Goal: Transaction & Acquisition: Download file/media

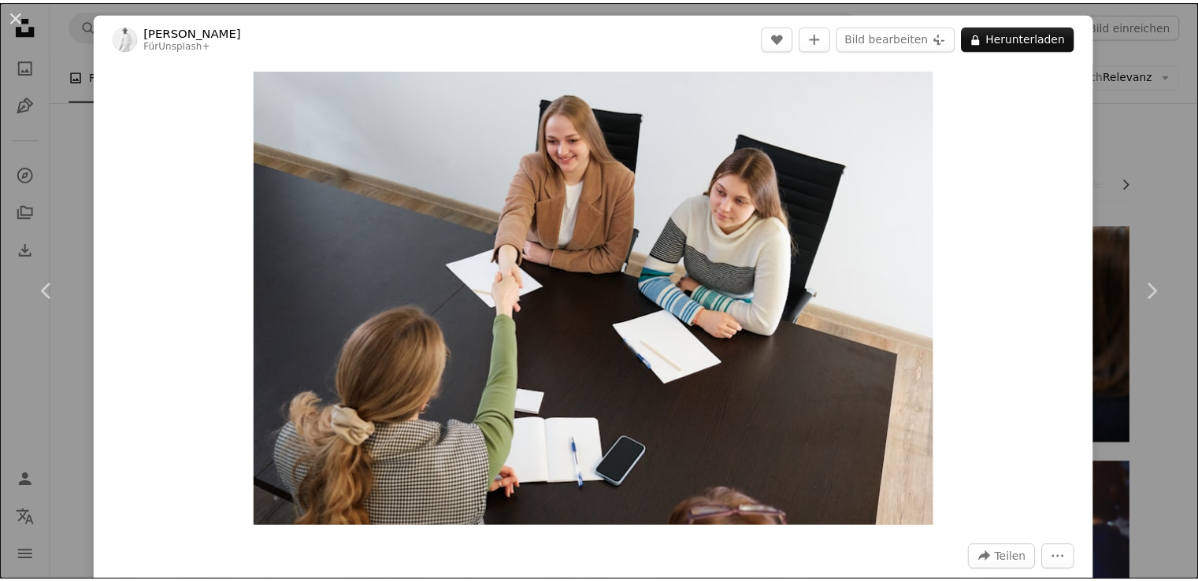
scroll to position [420, 0]
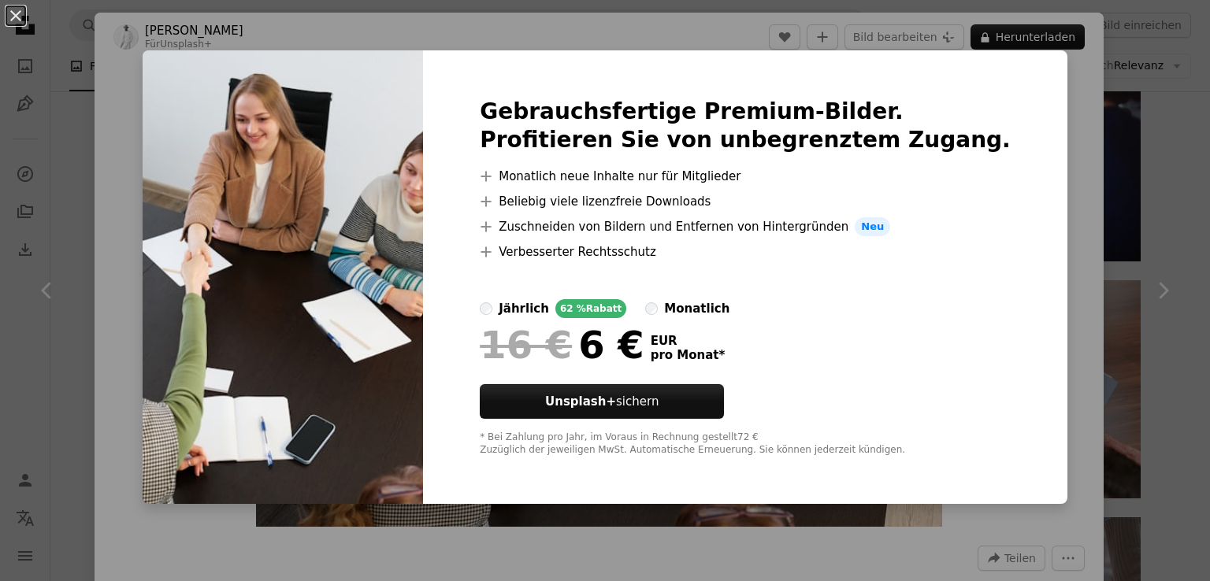
click at [1131, 211] on div "An X shape Gebrauchsfertige Premium-Bilder. Profitieren Sie von unbegrenztem Zu…" at bounding box center [605, 290] width 1210 height 581
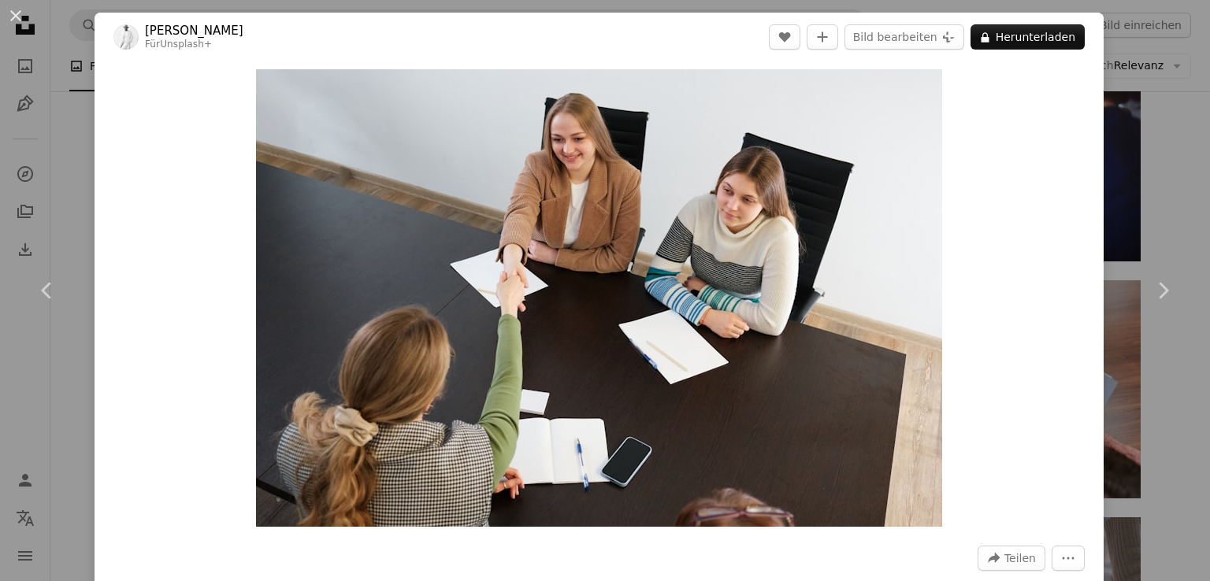
click at [1128, 98] on div "An X shape Chevron left Chevron right [PERSON_NAME] Für Unsplash+ A heart A plu…" at bounding box center [605, 290] width 1210 height 581
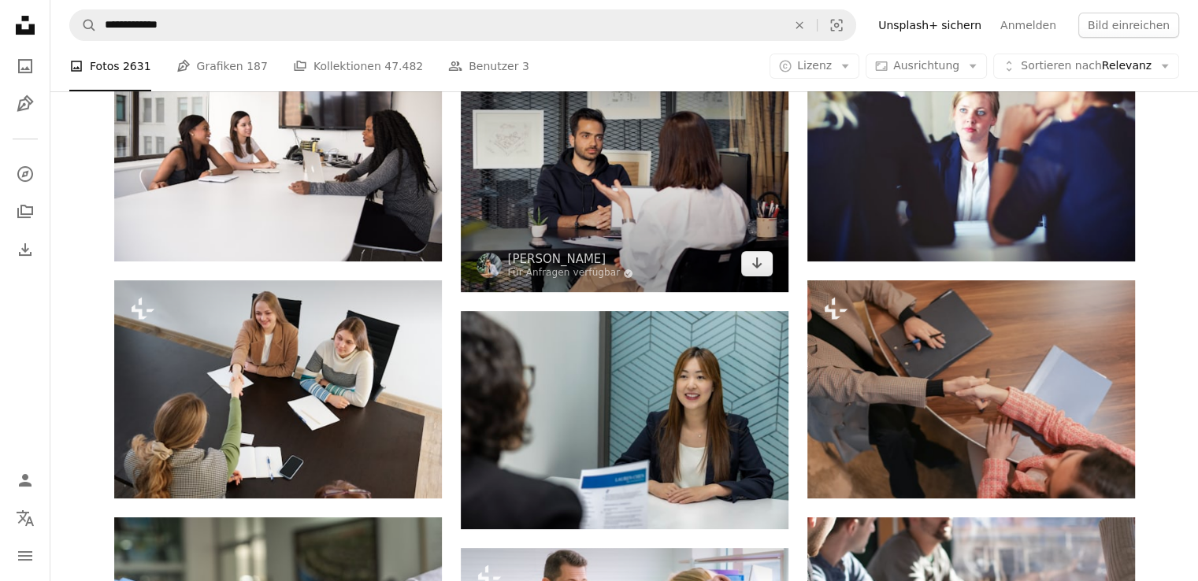
click at [617, 213] on img at bounding box center [625, 168] width 328 height 250
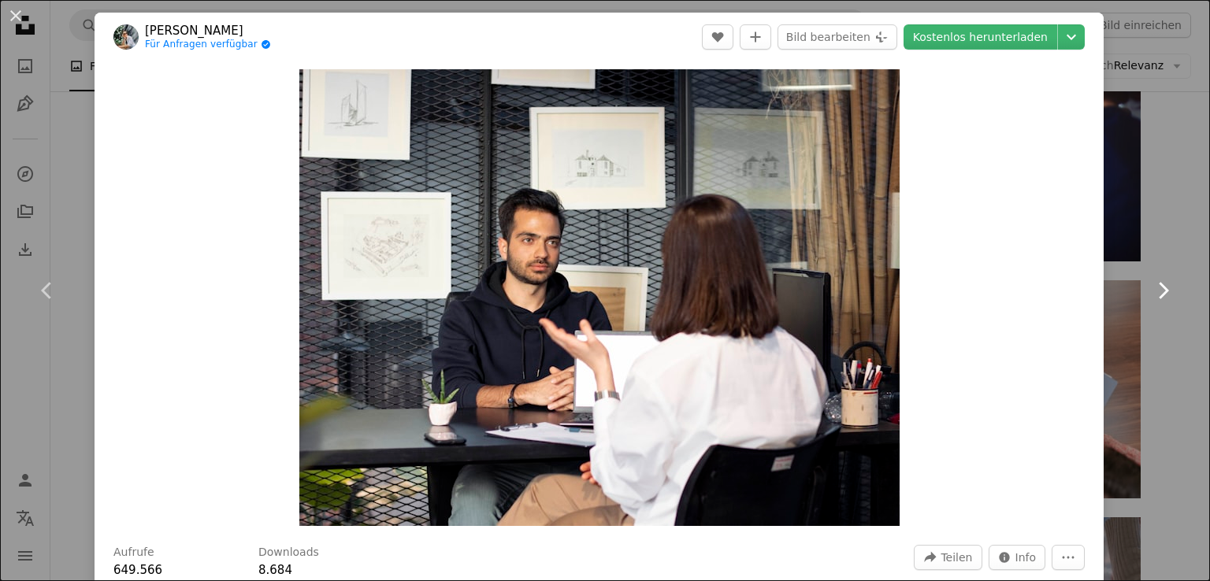
click at [1144, 215] on link "Chevron right" at bounding box center [1162, 290] width 95 height 151
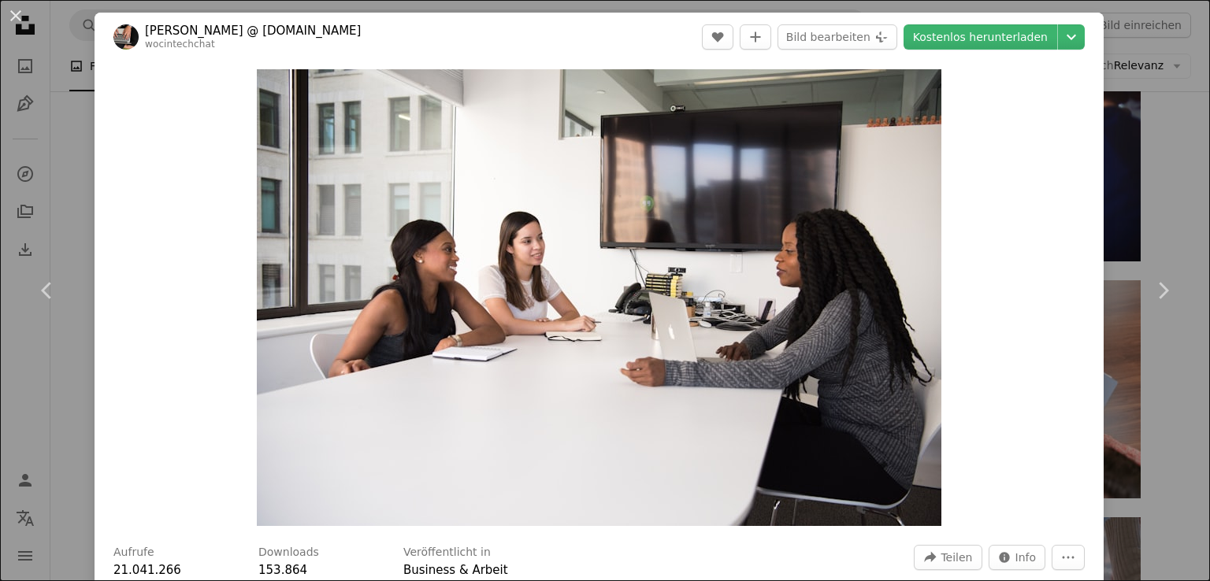
click at [1160, 175] on div "An X shape Chevron left Chevron right [PERSON_NAME] @ [DOMAIN_NAME] wocintechch…" at bounding box center [605, 290] width 1210 height 581
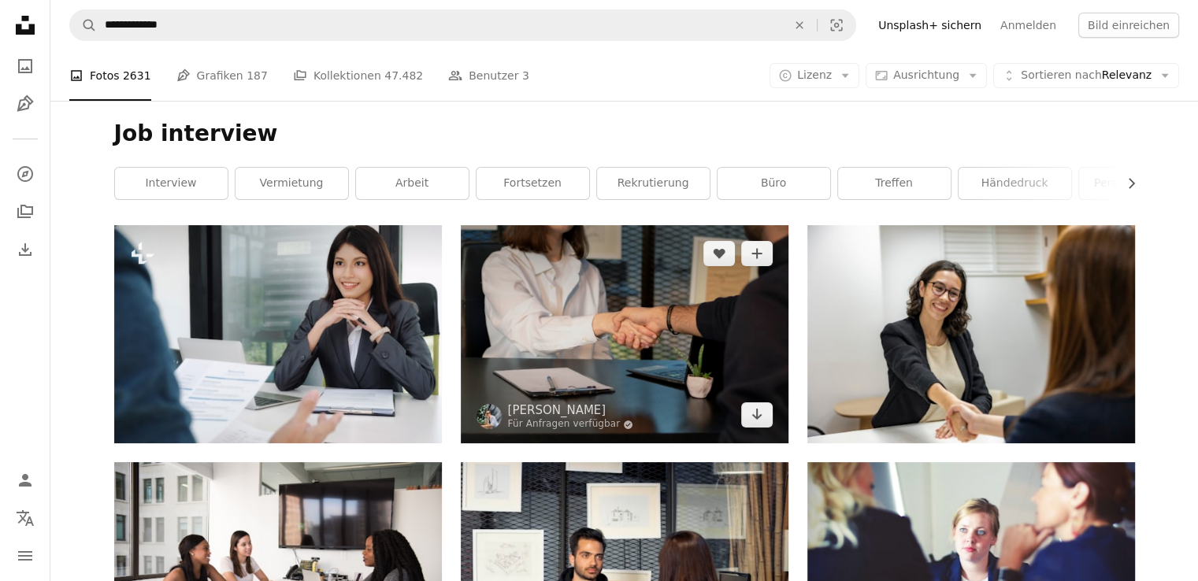
click at [595, 312] on img at bounding box center [625, 334] width 328 height 218
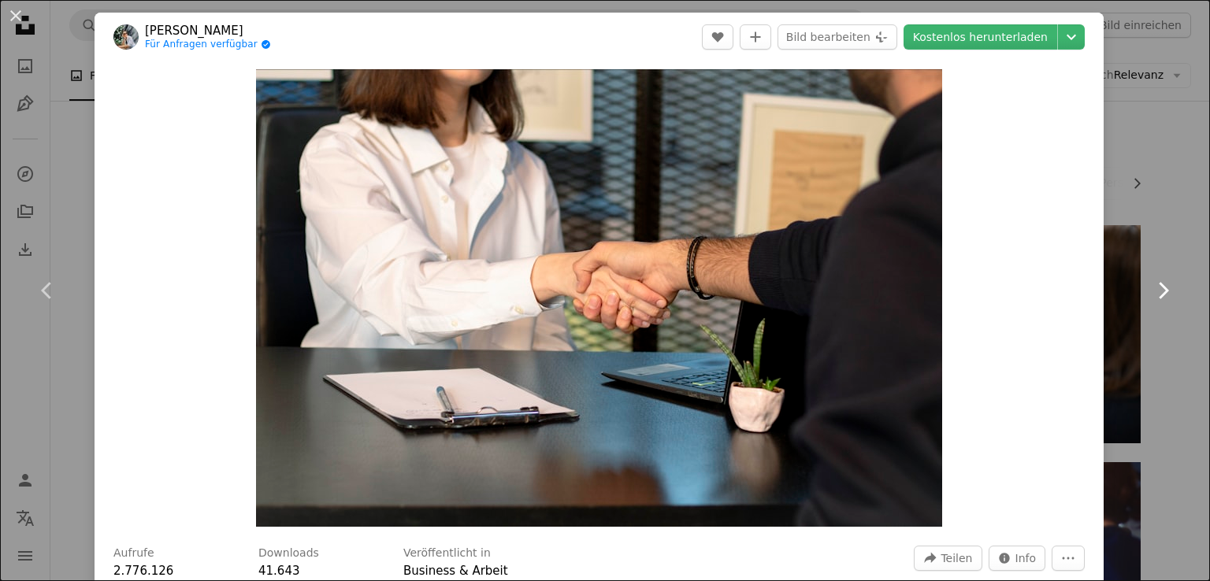
click at [1115, 313] on link "Chevron right" at bounding box center [1162, 290] width 95 height 151
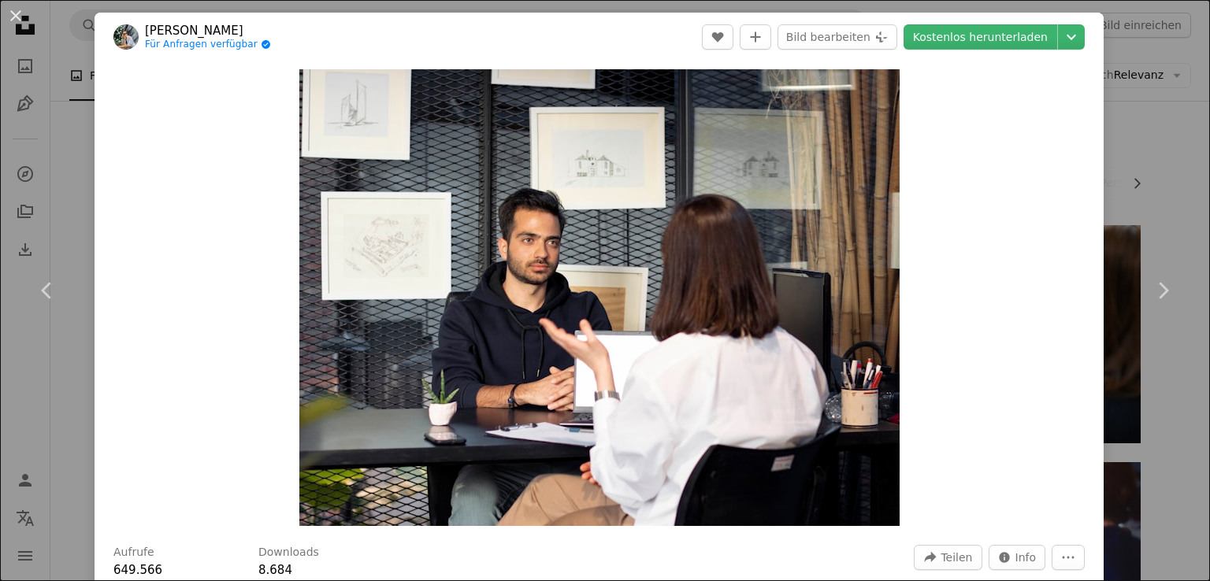
click at [1135, 182] on div "An X shape Chevron left Chevron right Mina Rad Für Anfragen verfügbar A checkma…" at bounding box center [605, 290] width 1210 height 581
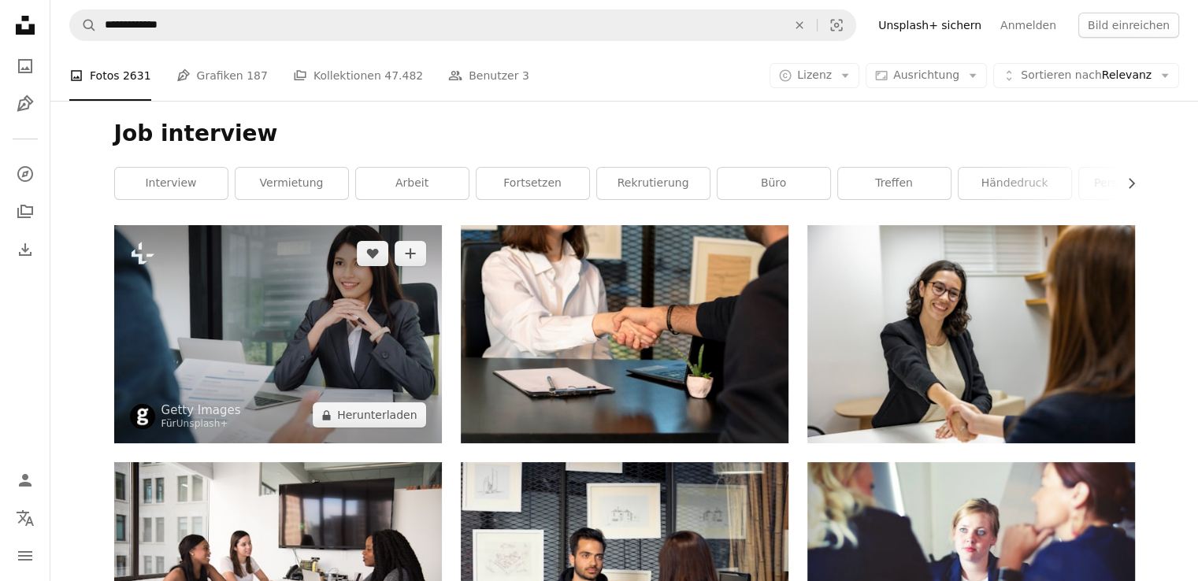
click at [362, 344] on img at bounding box center [278, 334] width 328 height 218
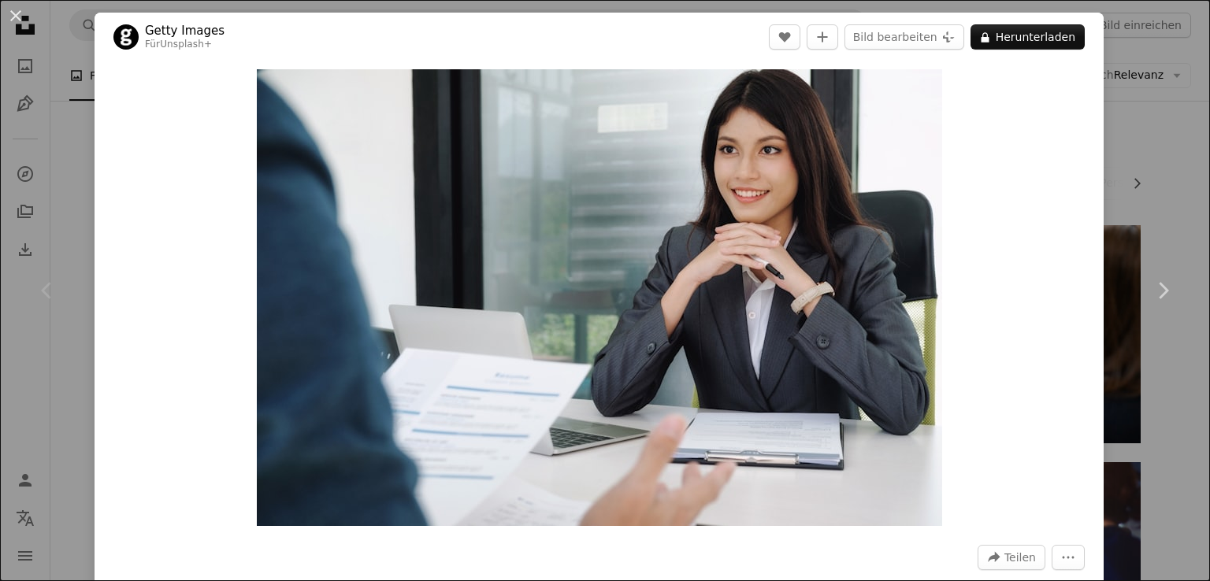
click at [1129, 141] on div "An X shape Chevron left Chevron right Getty Images Für Unsplash+ A heart A plus…" at bounding box center [605, 290] width 1210 height 581
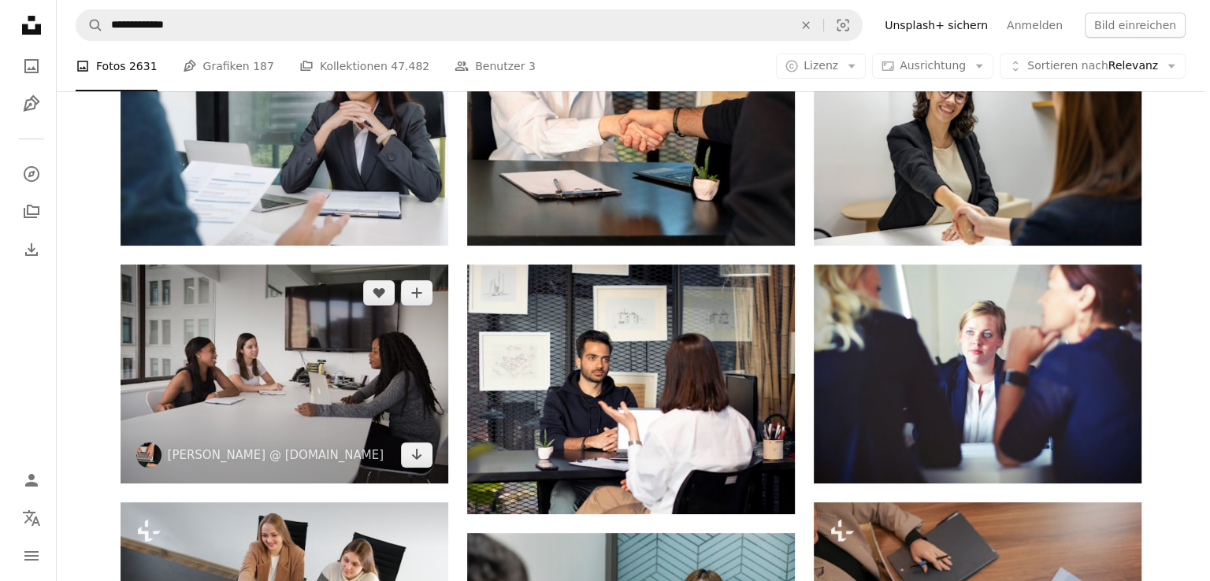
scroll to position [210, 0]
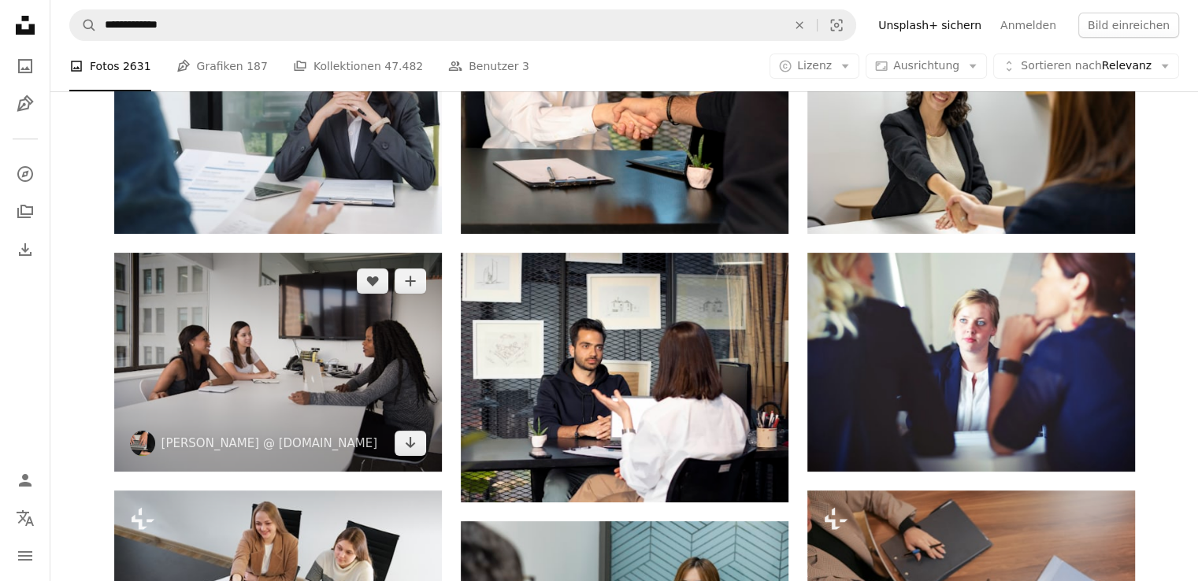
click at [332, 396] on img at bounding box center [278, 362] width 328 height 219
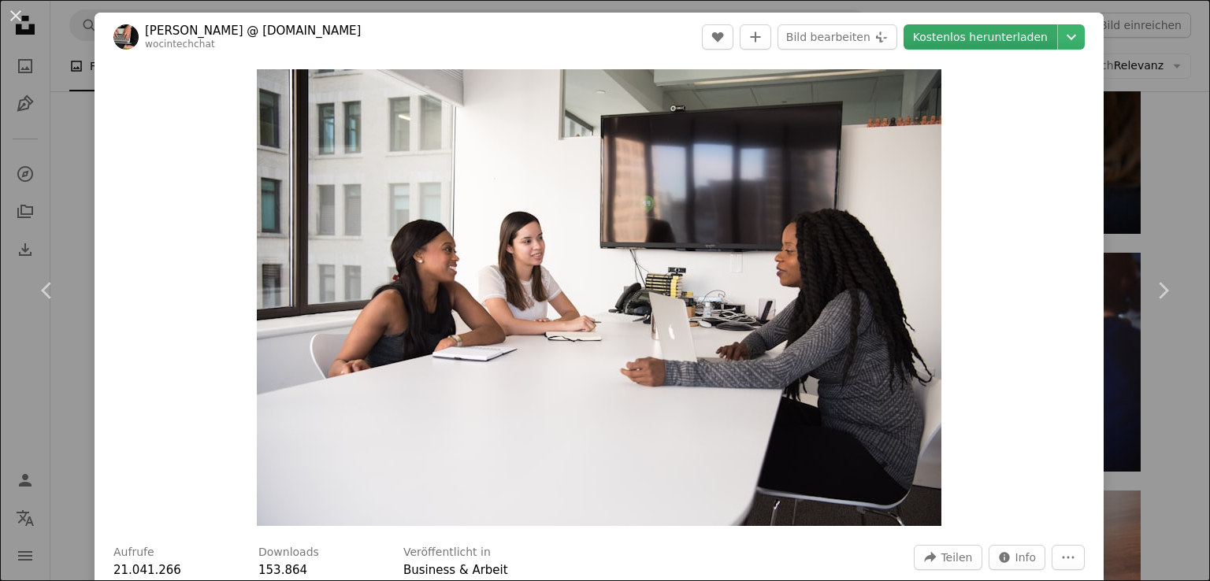
click at [980, 39] on link "Kostenlos herunterladen" at bounding box center [980, 36] width 154 height 25
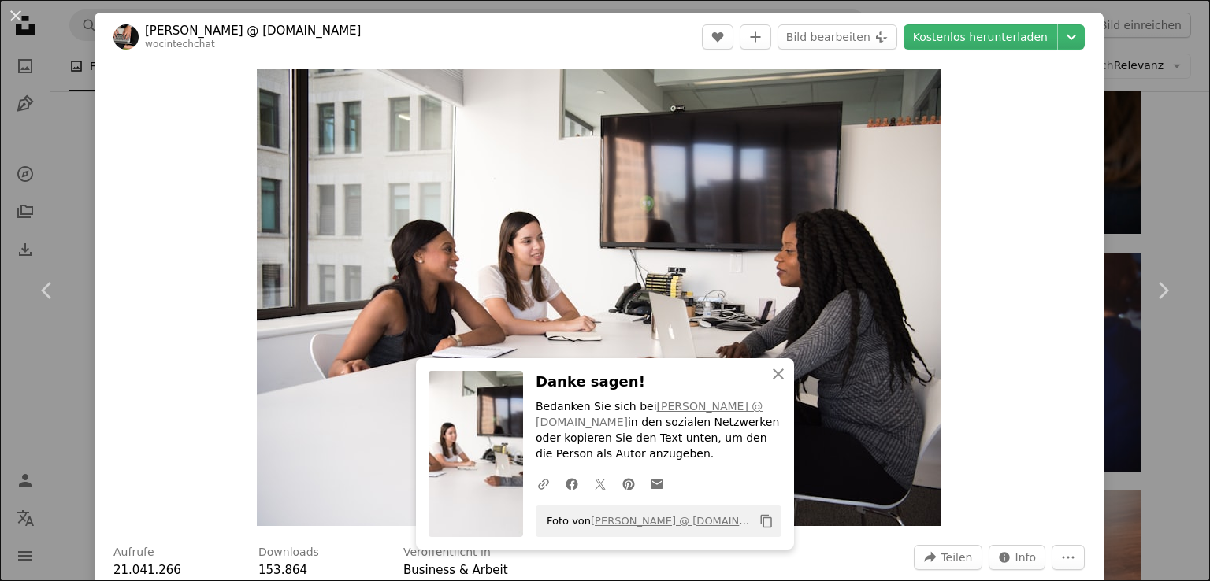
click at [1140, 212] on div "An X shape Chevron left Chevron right [PERSON_NAME] @ [DOMAIN_NAME] wocintechch…" at bounding box center [605, 290] width 1210 height 581
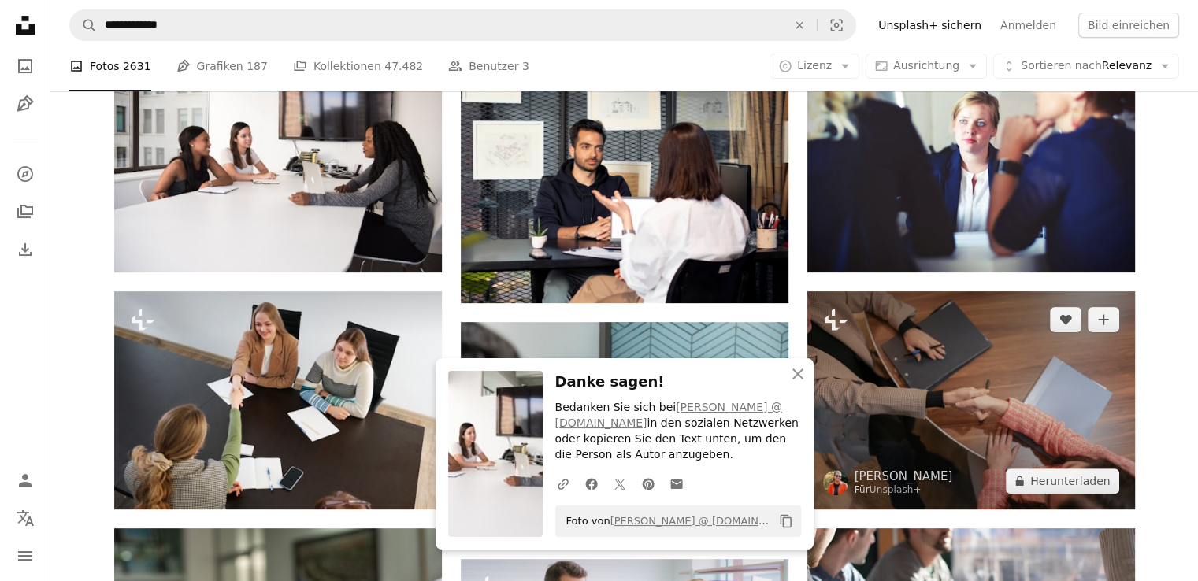
scroll to position [420, 0]
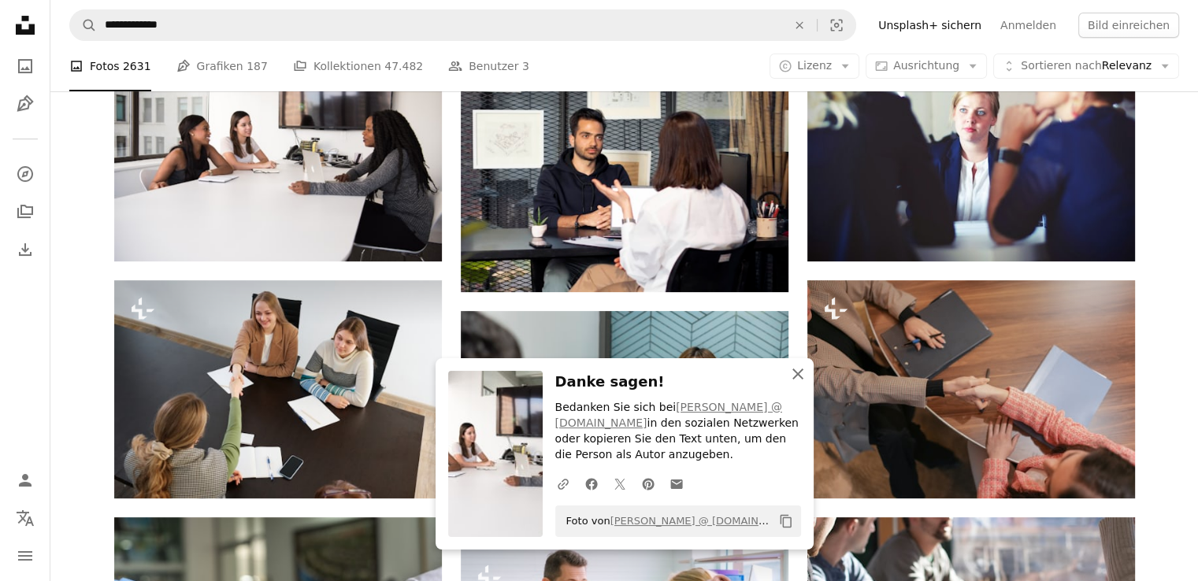
click at [790, 379] on icon "An X shape" at bounding box center [797, 374] width 19 height 19
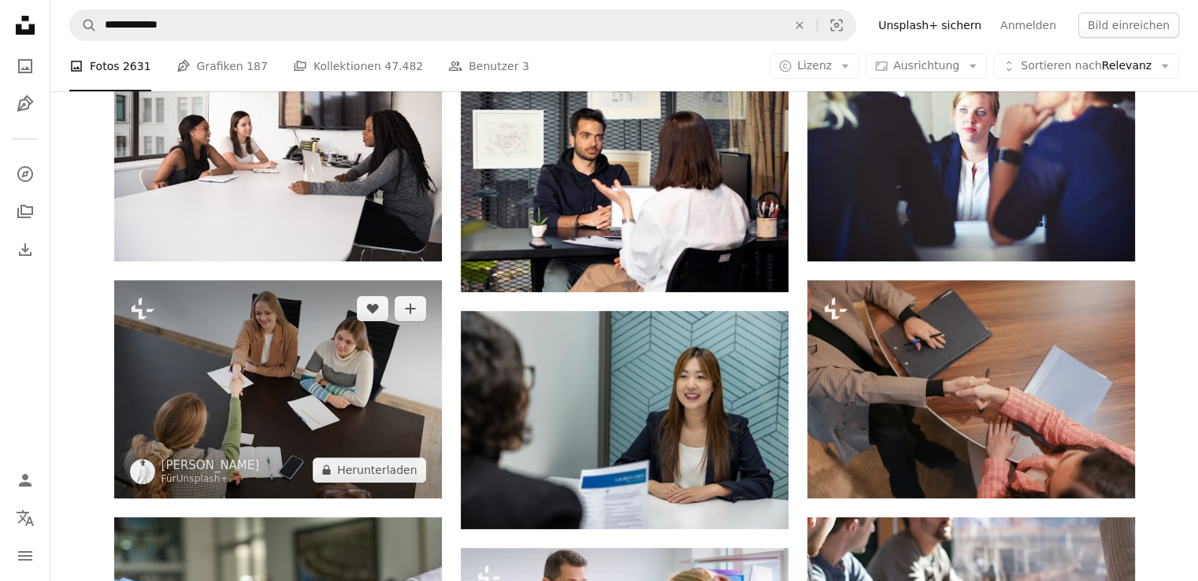
click at [350, 401] on img at bounding box center [278, 389] width 328 height 218
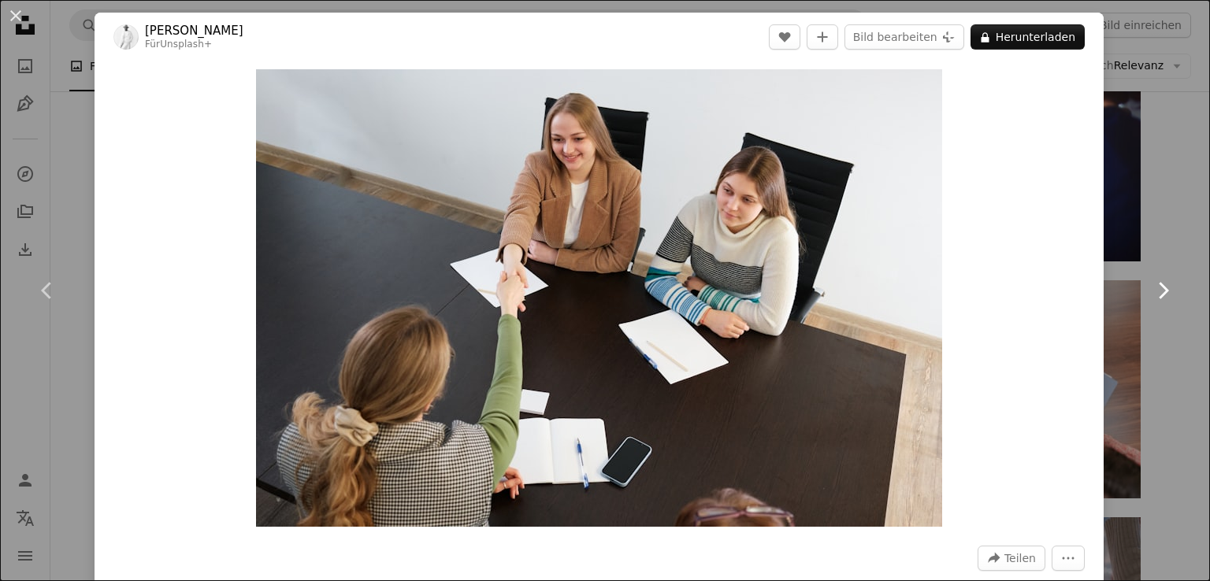
click at [1128, 235] on link "Chevron right" at bounding box center [1162, 290] width 95 height 151
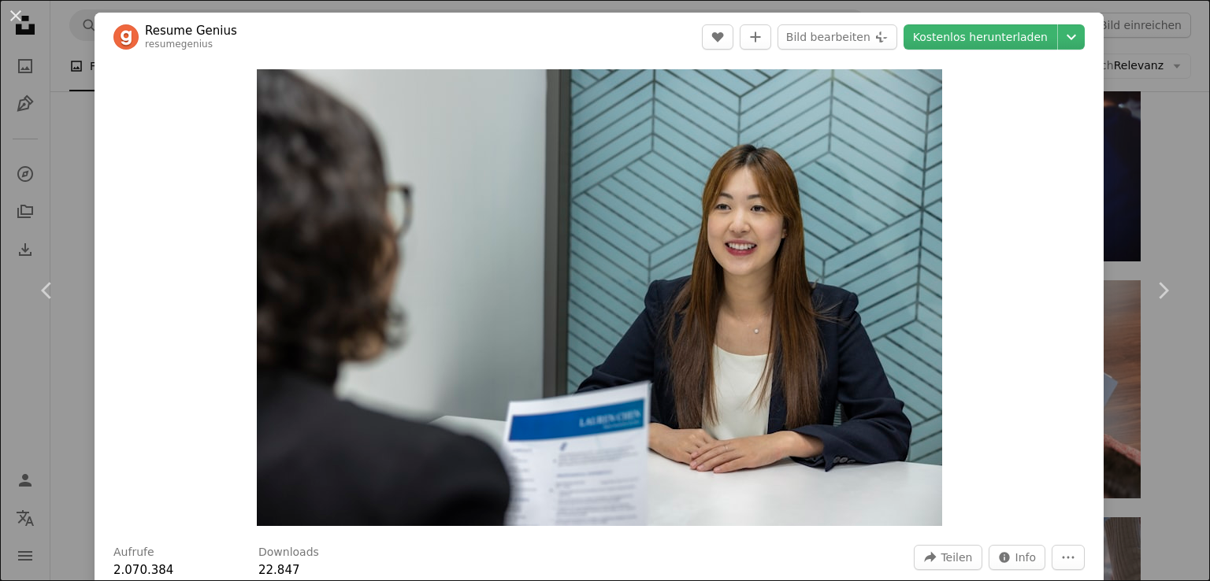
click at [1167, 145] on div "An X shape Chevron left Chevron right Resume Genius resumegenius A heart A plus…" at bounding box center [605, 290] width 1210 height 581
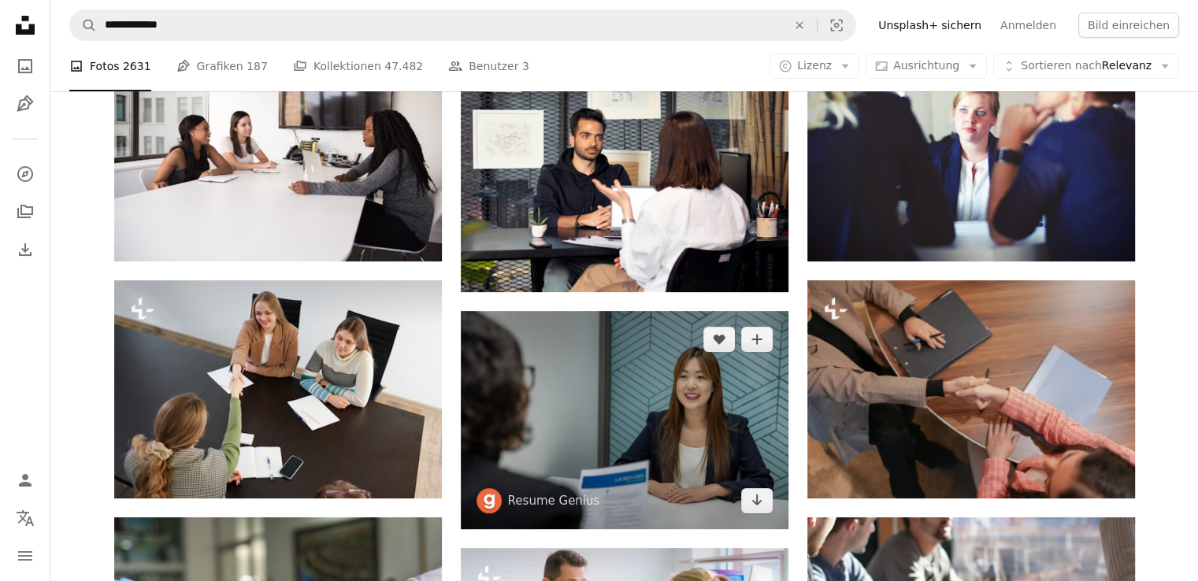
click at [643, 402] on img at bounding box center [625, 420] width 328 height 218
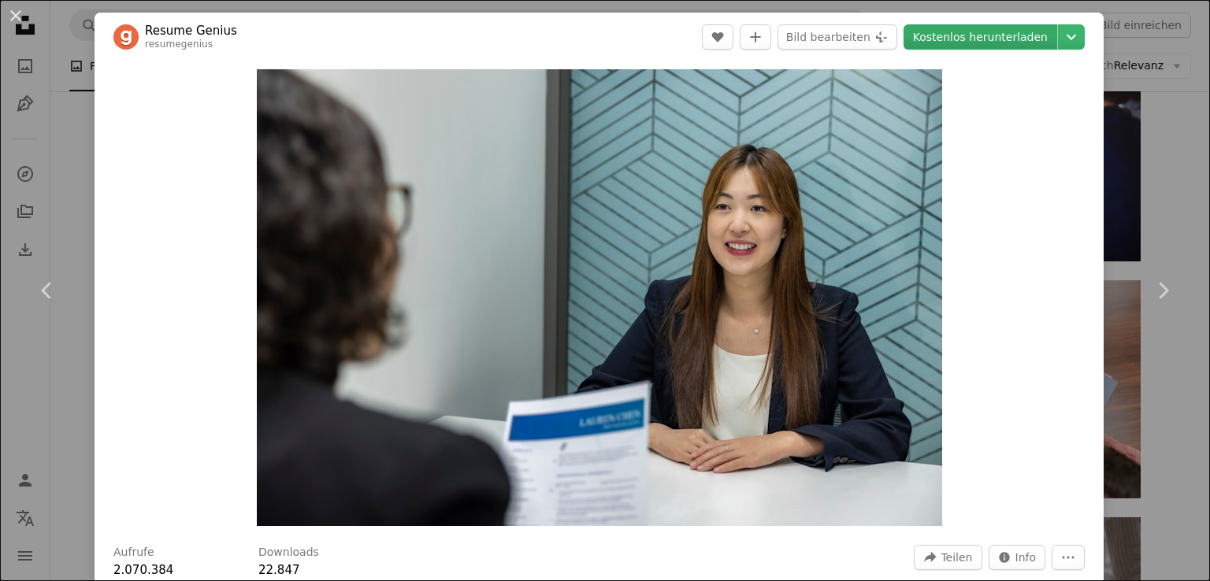
click at [959, 40] on link "Kostenlos herunterladen" at bounding box center [980, 36] width 154 height 25
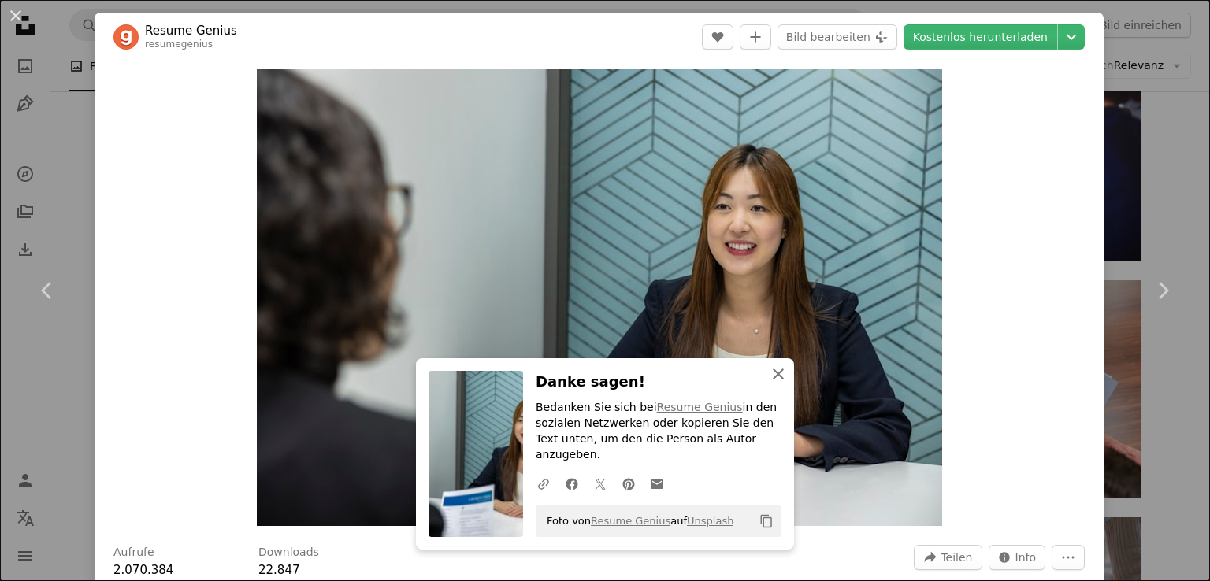
click at [773, 380] on icon "button" at bounding box center [778, 374] width 11 height 11
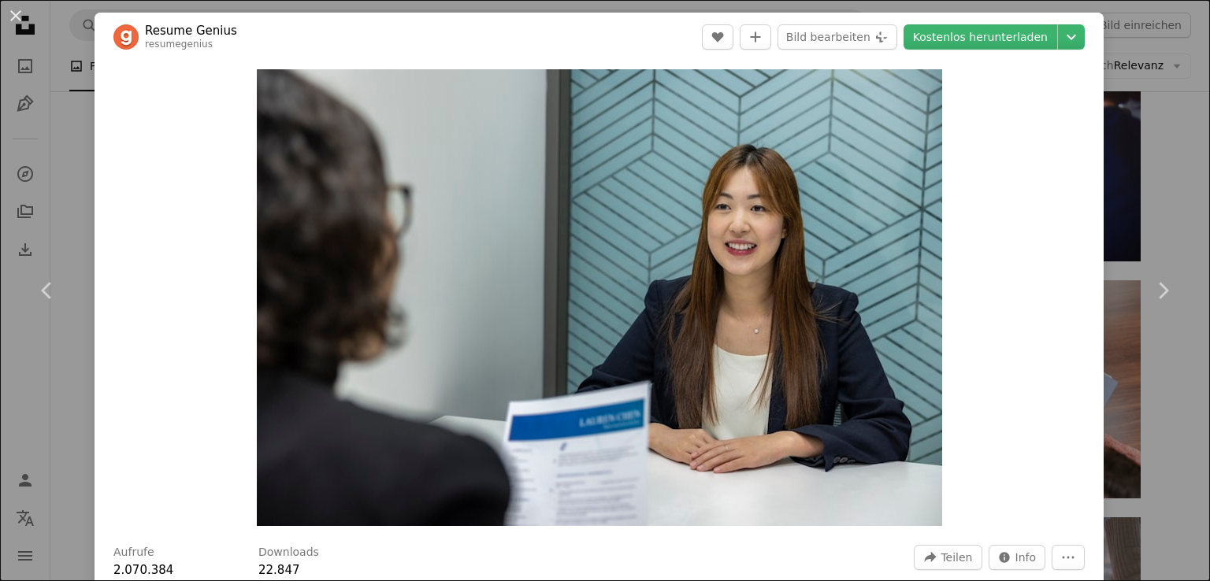
scroll to position [210, 0]
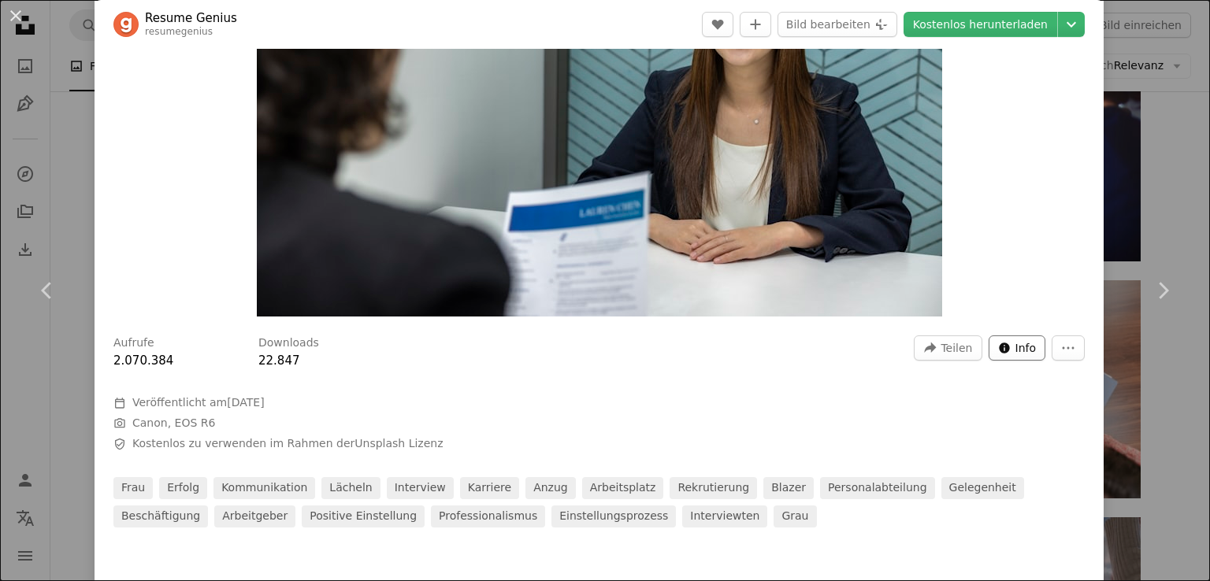
click at [1015, 348] on span "Info" at bounding box center [1025, 348] width 21 height 24
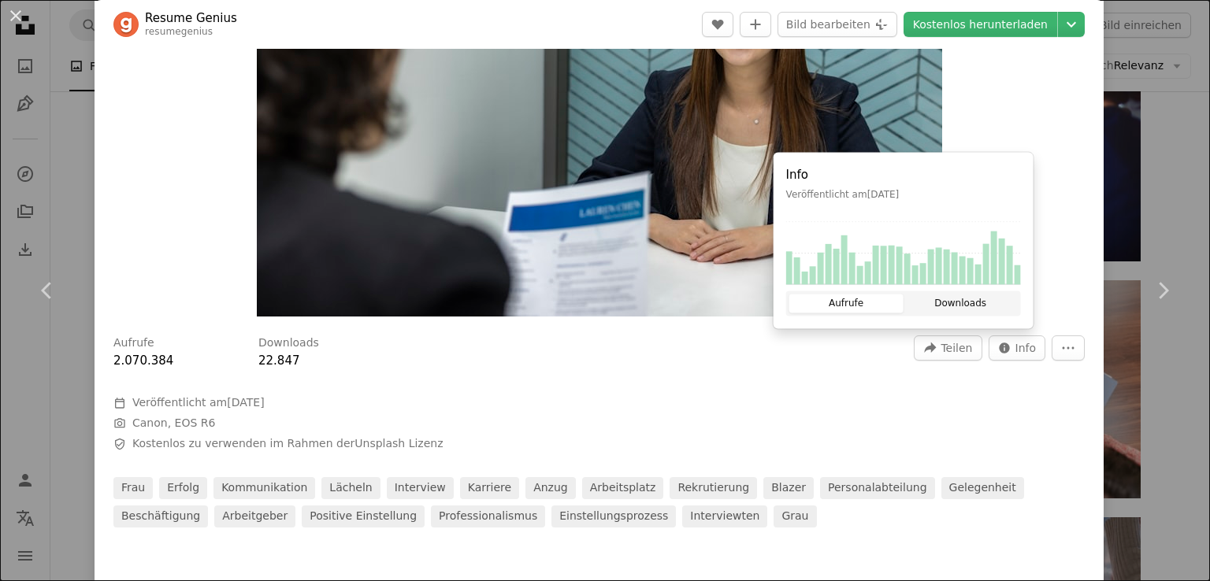
click at [998, 308] on button "Downloads" at bounding box center [960, 304] width 114 height 19
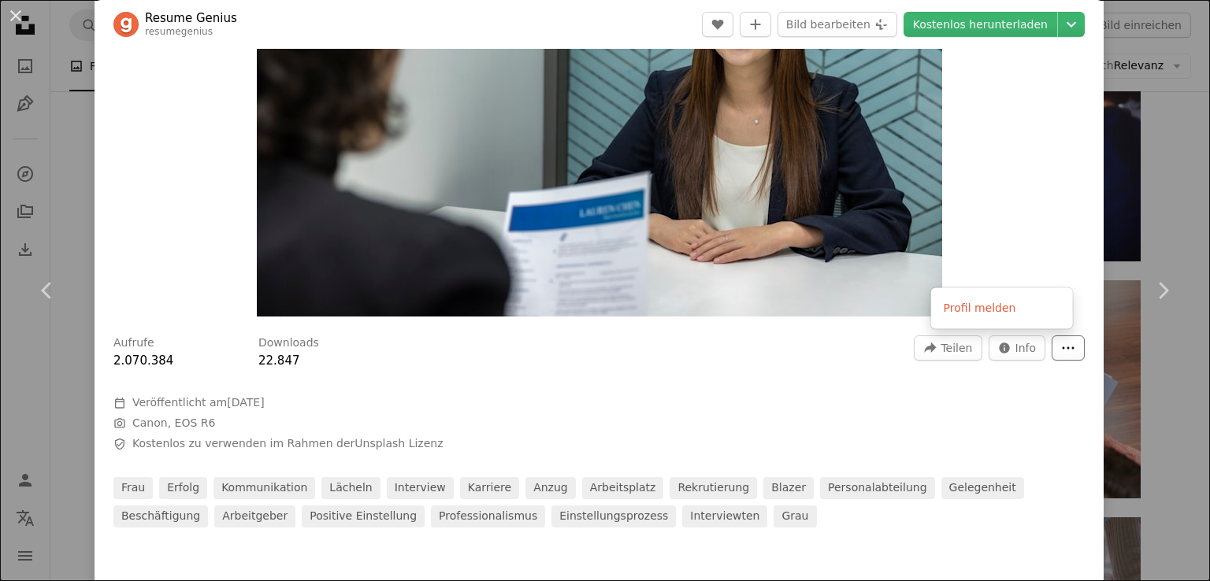
click at [1061, 350] on icon "More Actions" at bounding box center [1068, 348] width 14 height 14
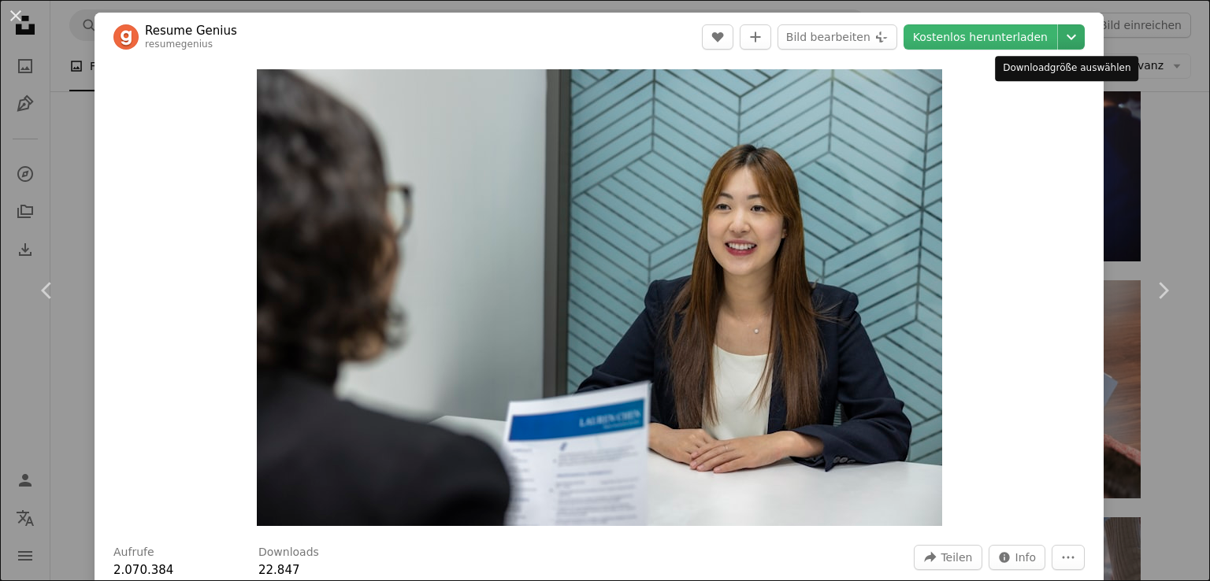
click at [1059, 35] on icon "Chevron down" at bounding box center [1071, 37] width 25 height 19
click at [577, 36] on dialog "An X shape Chevron left Chevron right Resume Genius resumegenius A heart A plus…" at bounding box center [605, 290] width 1210 height 581
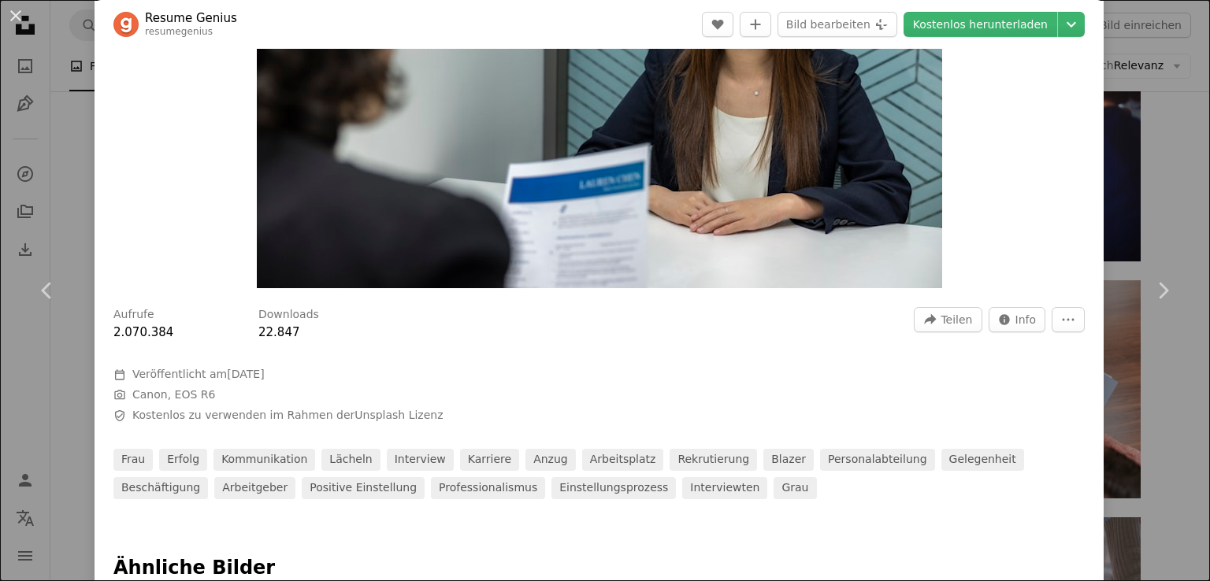
scroll to position [210, 0]
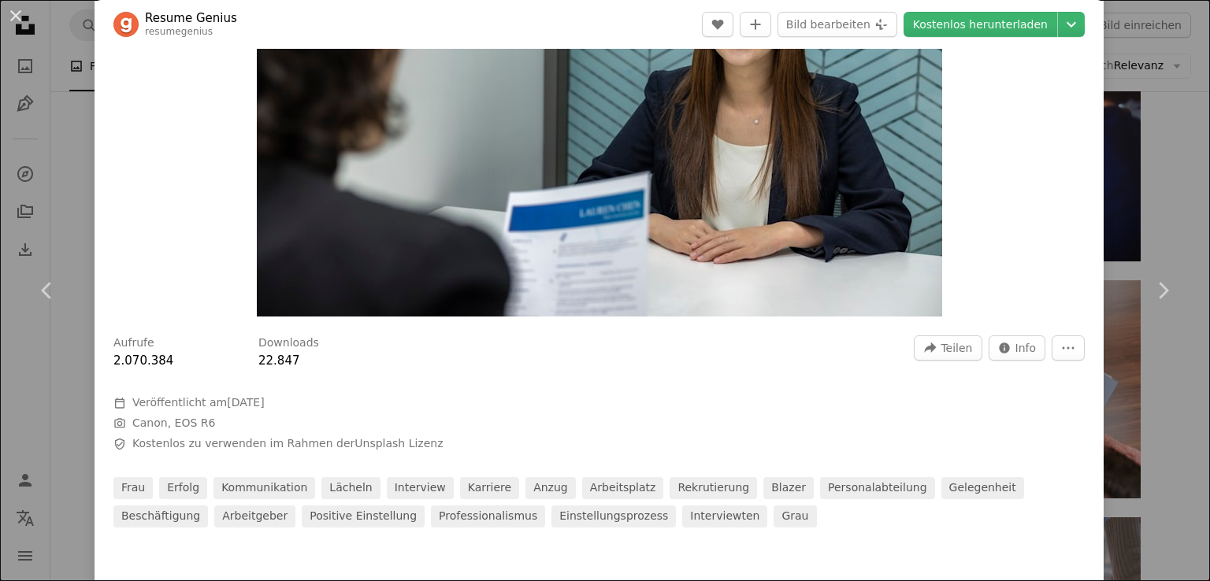
click at [514, 176] on img "Dieses Bild heranzoomen" at bounding box center [599, 88] width 685 height 457
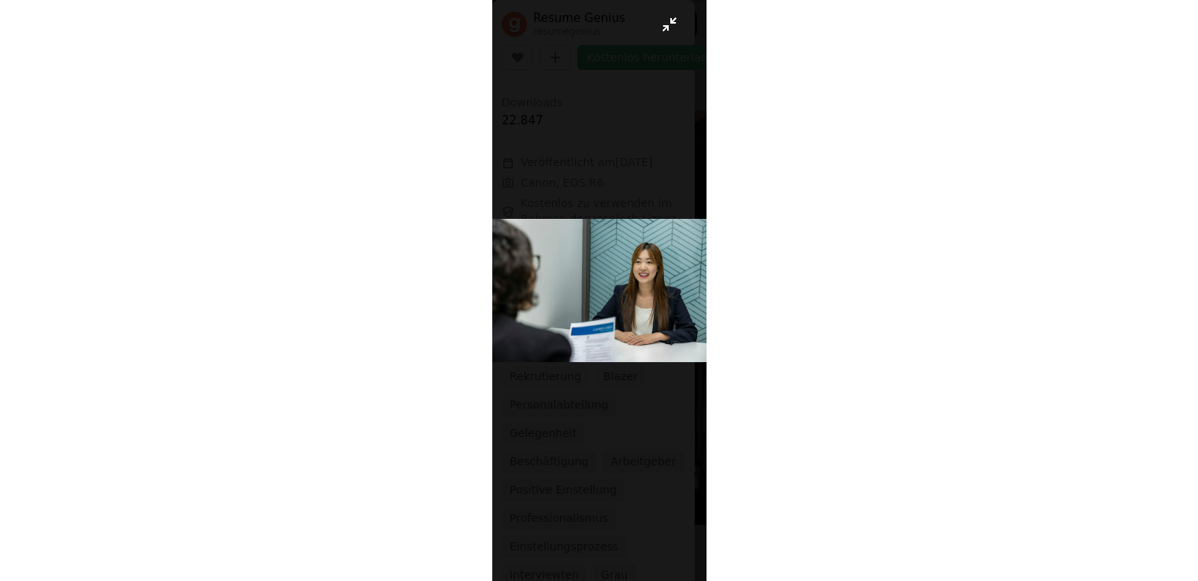
scroll to position [0, 0]
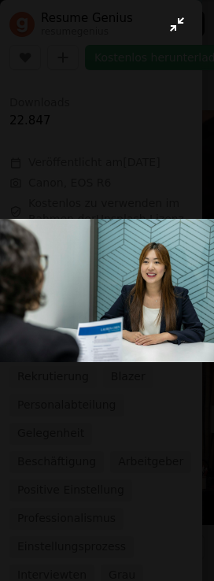
click at [141, 212] on button "Dieses Bild herauszoomen" at bounding box center [107, 290] width 216 height 583
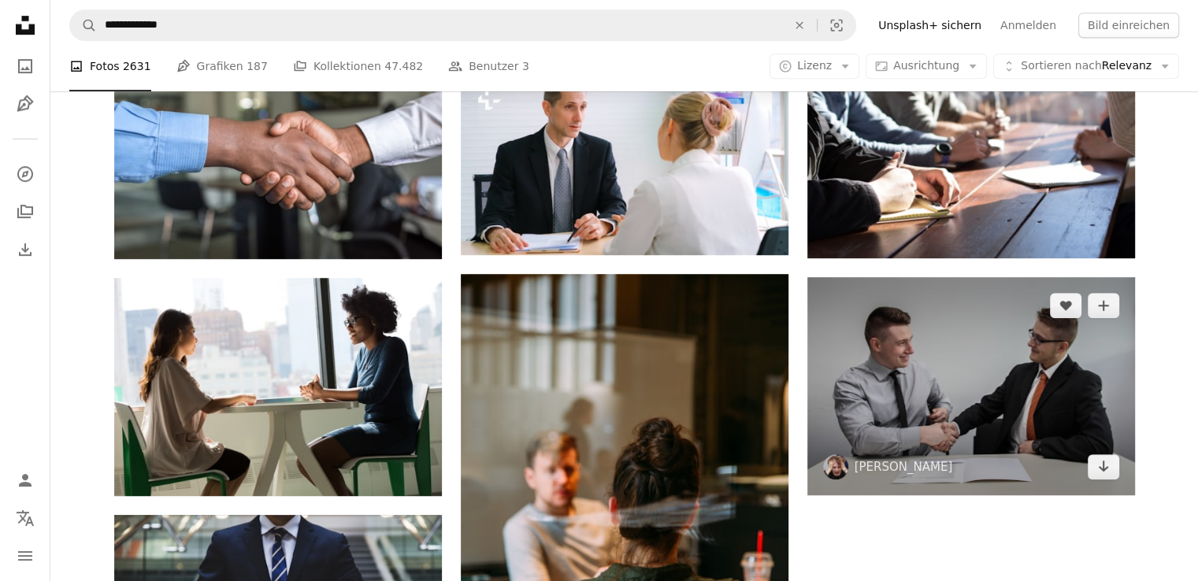
scroll to position [1050, 0]
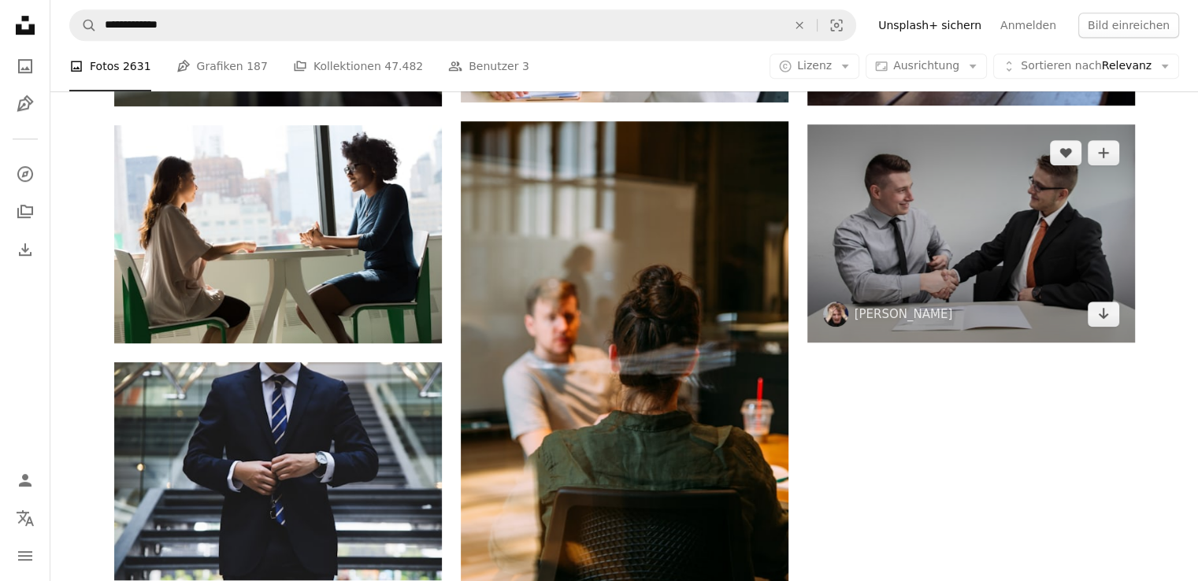
click at [1036, 250] on img at bounding box center [971, 233] width 328 height 218
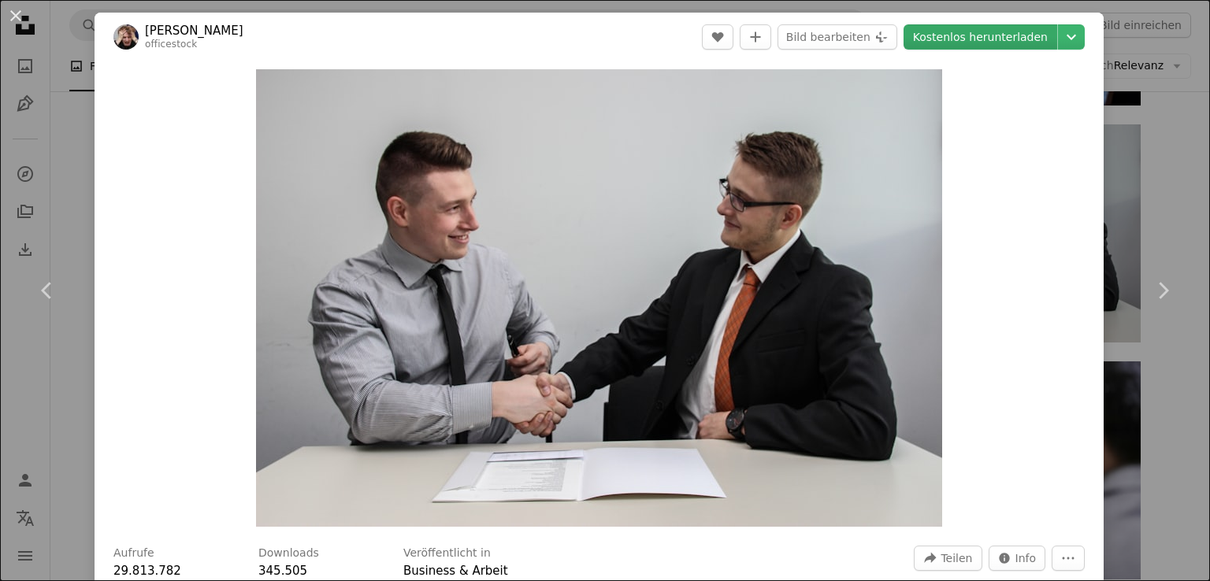
click at [961, 36] on link "Kostenlos herunterladen" at bounding box center [980, 36] width 154 height 25
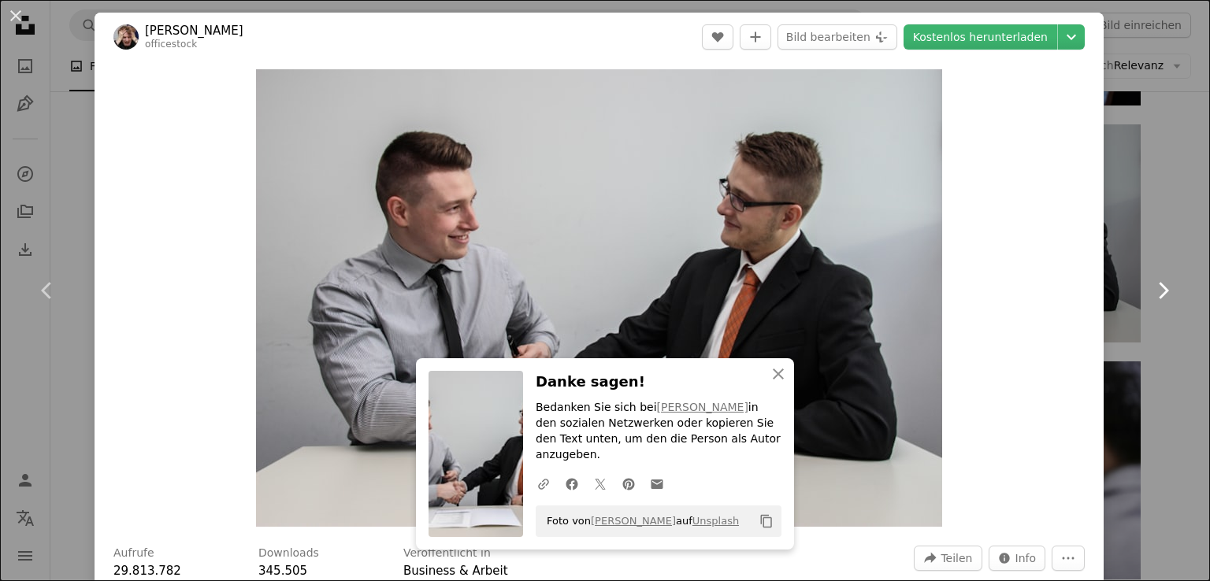
click at [1142, 270] on link "Chevron right" at bounding box center [1162, 290] width 95 height 151
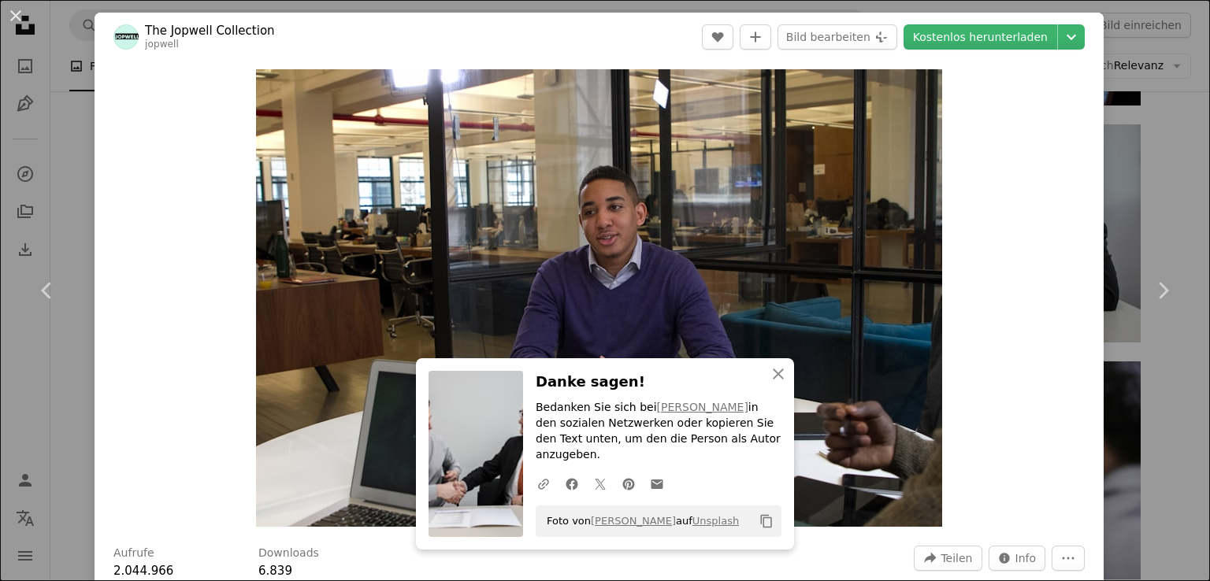
click at [1147, 208] on div "An X shape Chevron left Chevron right The Jopwell Collection jopwell A heart A …" at bounding box center [605, 290] width 1210 height 581
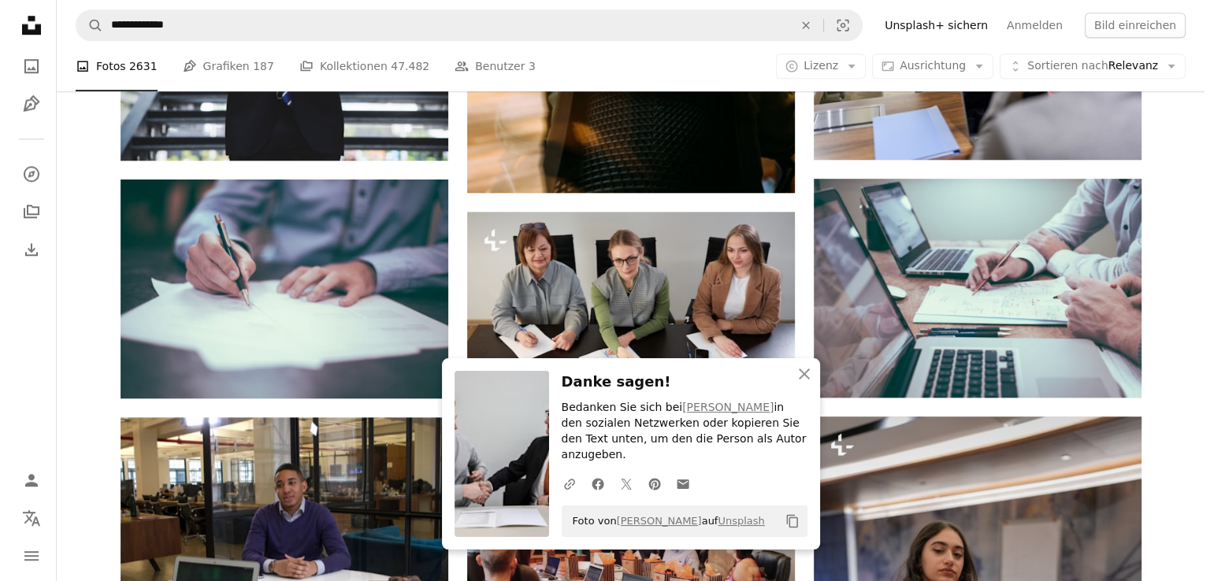
scroll to position [1680, 0]
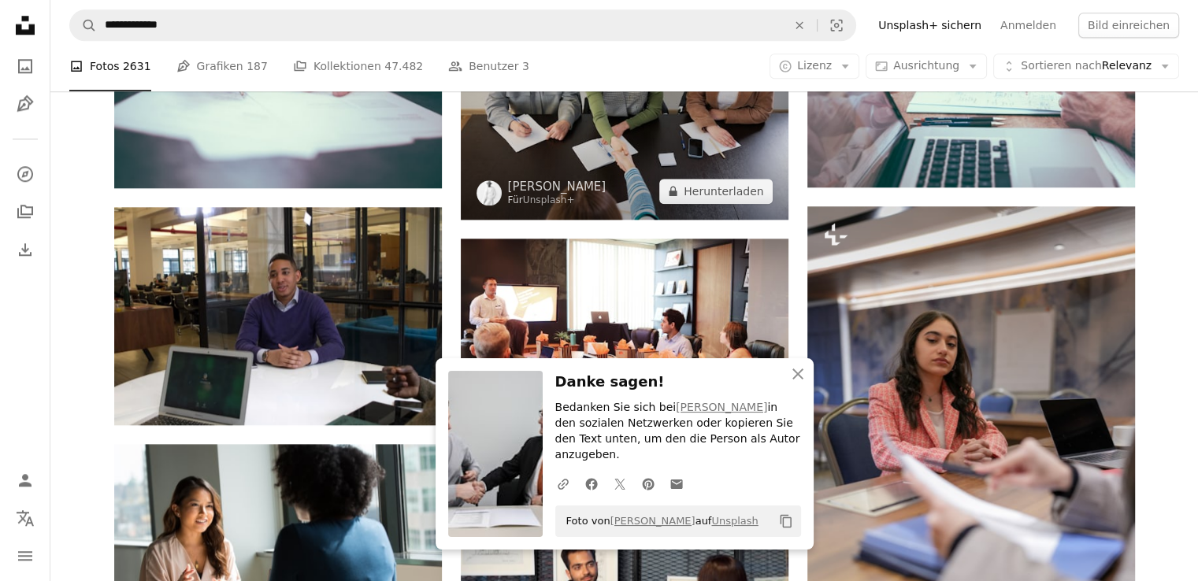
click at [619, 139] on img at bounding box center [625, 111] width 328 height 218
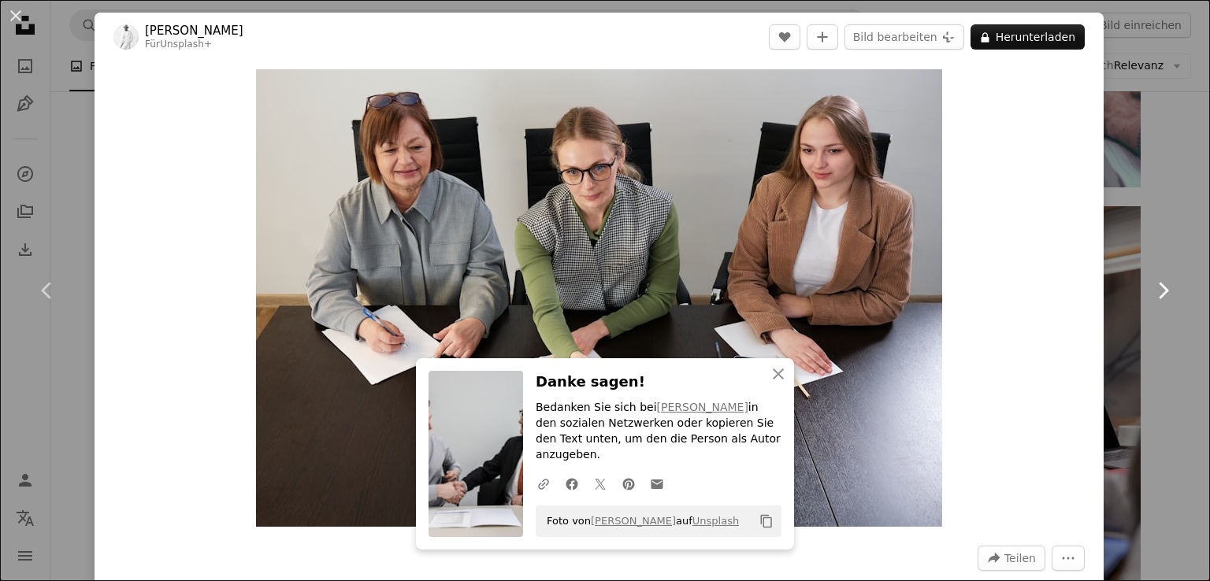
click at [1162, 250] on link "Chevron right" at bounding box center [1162, 290] width 95 height 151
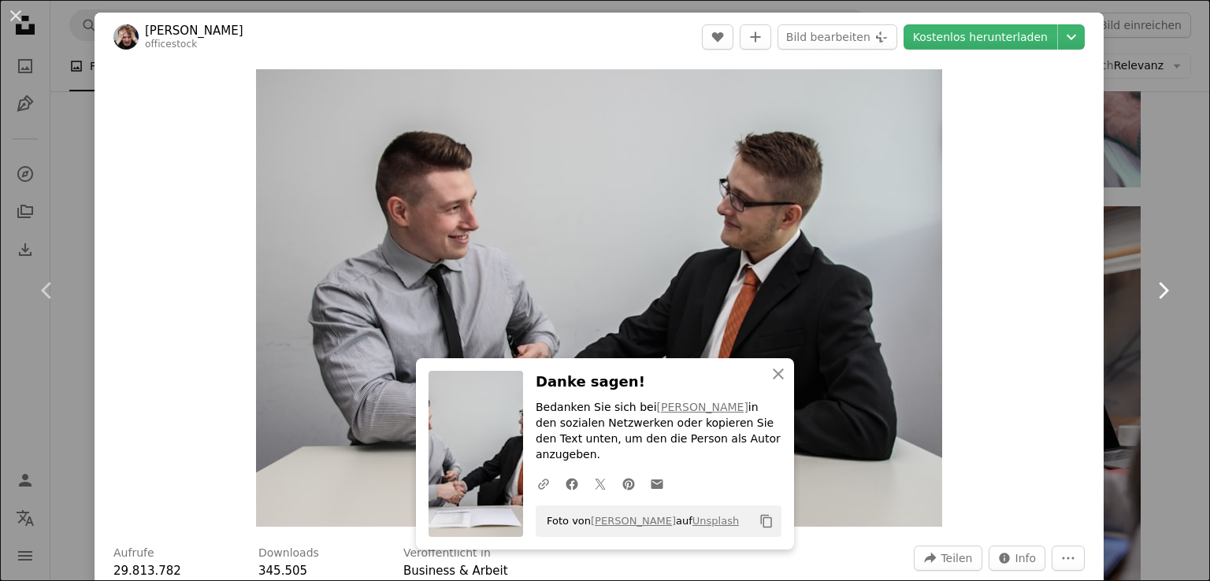
click at [1139, 239] on link "Chevron right" at bounding box center [1162, 290] width 95 height 151
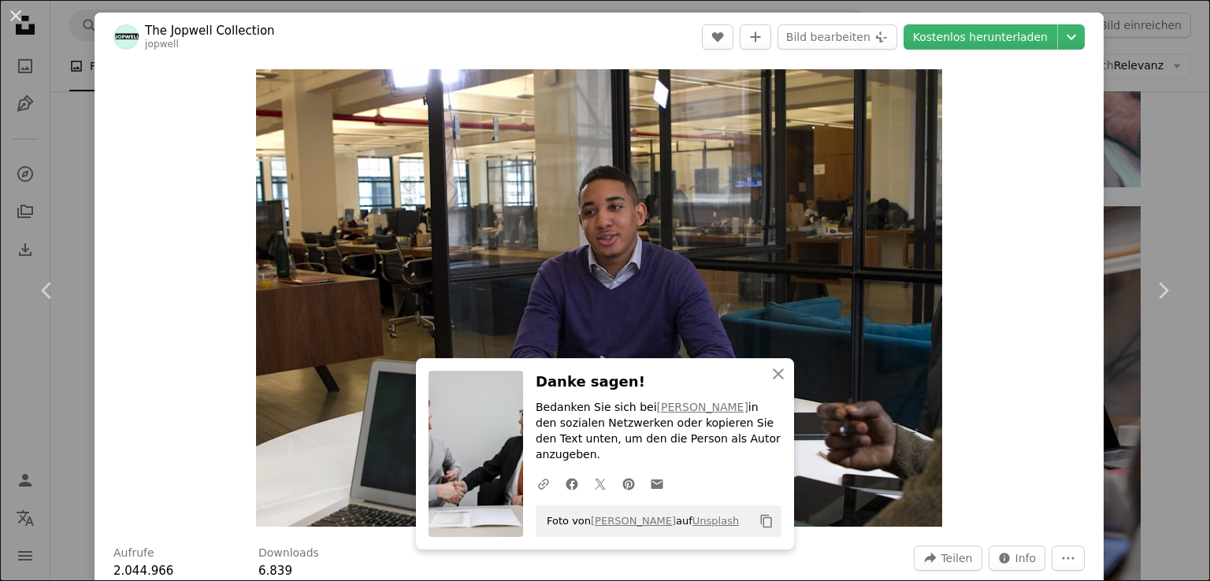
click at [1199, 206] on html "**********" at bounding box center [605, 399] width 1210 height 4159
click at [66, 319] on link "Chevron left" at bounding box center [47, 290] width 95 height 151
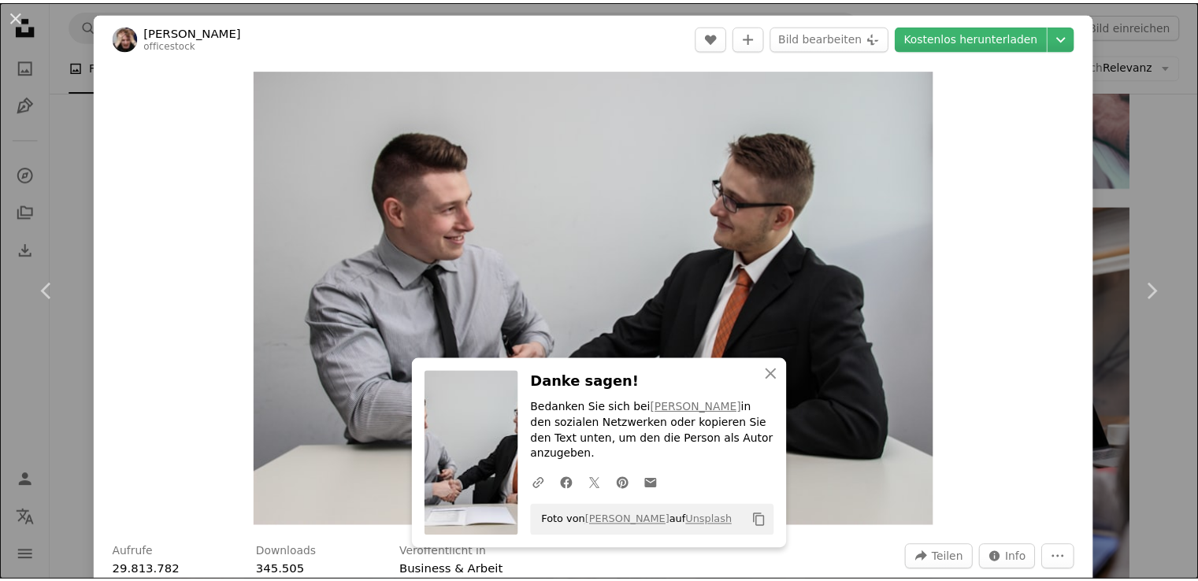
scroll to position [508, 0]
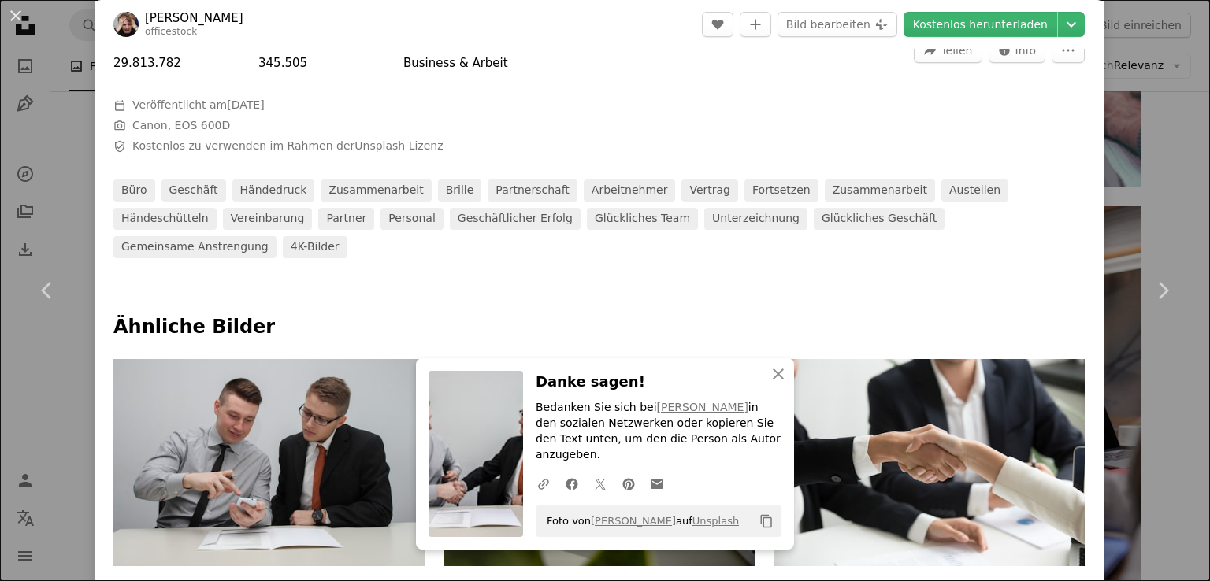
click at [1149, 126] on div "An X shape Chevron left Chevron right [PERSON_NAME] officestock A heart A plus …" at bounding box center [605, 290] width 1210 height 581
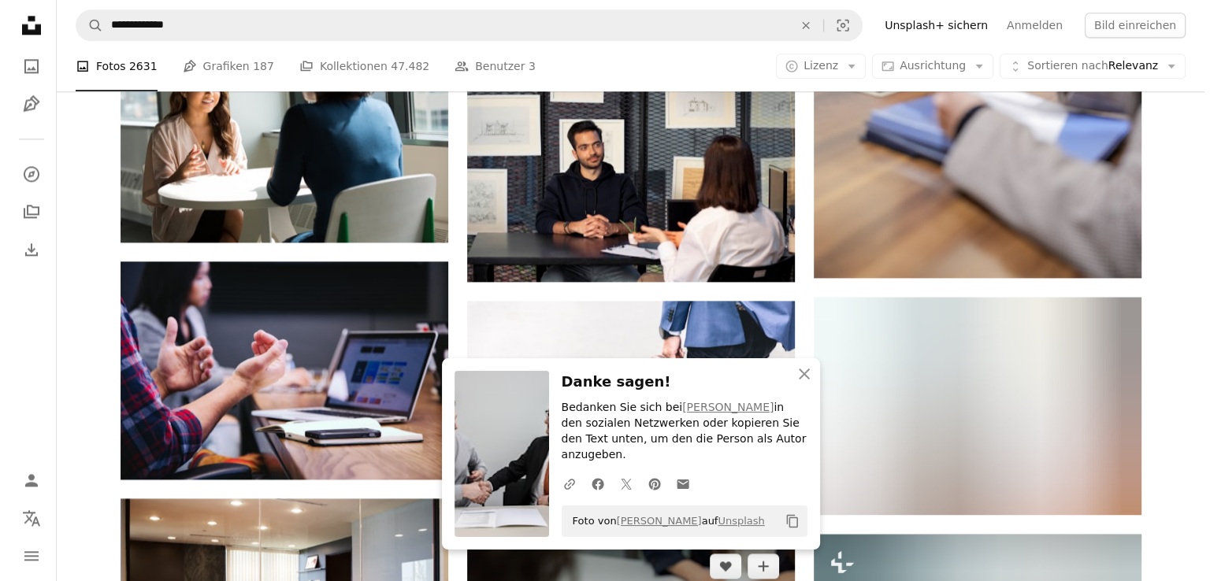
scroll to position [2520, 0]
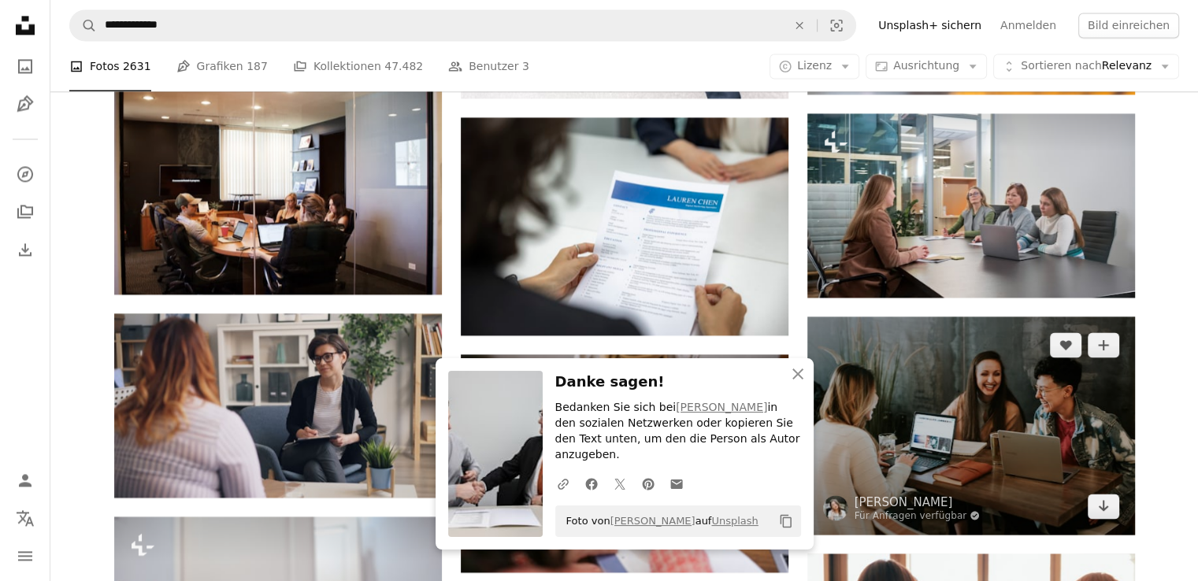
click at [977, 390] on img at bounding box center [971, 426] width 328 height 218
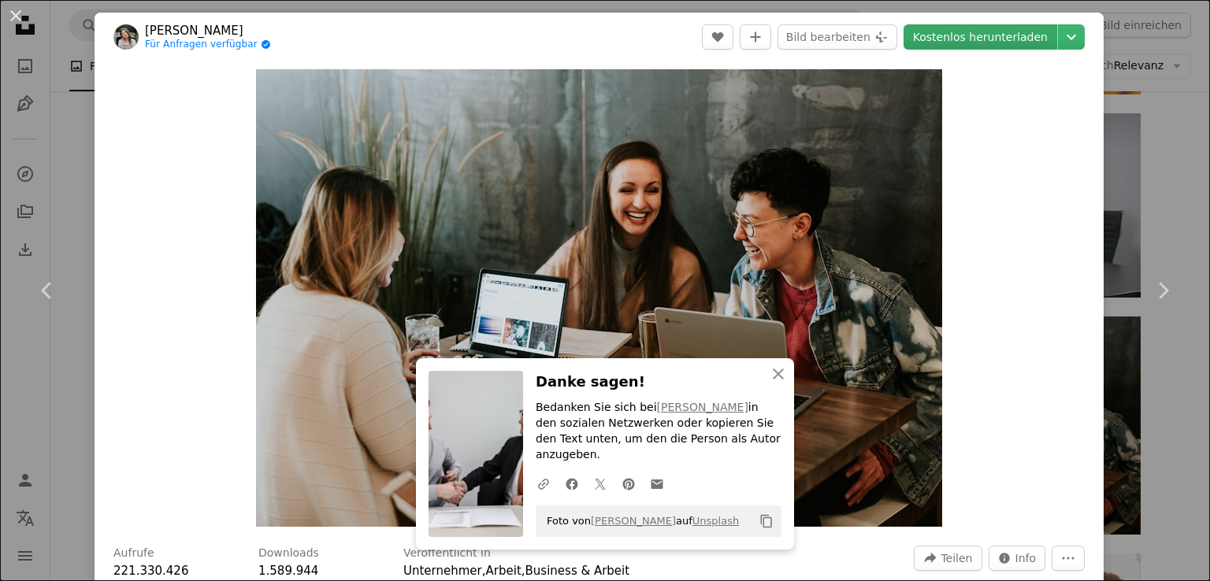
click at [959, 41] on link "Kostenlos herunterladen" at bounding box center [980, 36] width 154 height 25
